Goal: Navigation & Orientation: Find specific page/section

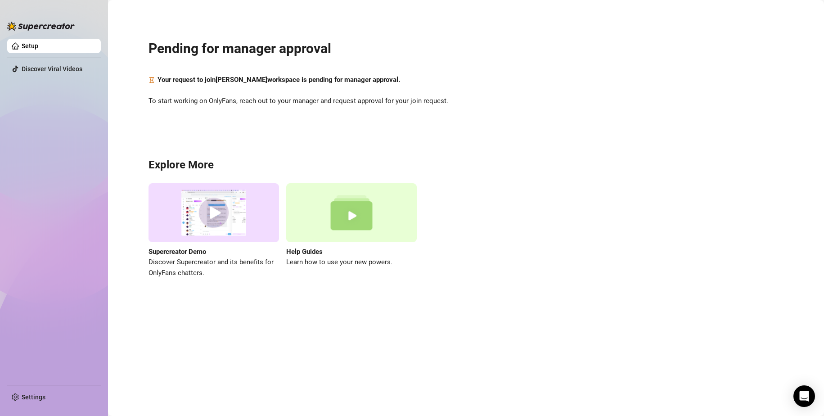
click at [59, 265] on ul "Setup Discover Viral Videos" at bounding box center [54, 208] width 94 height 346
